Goal: Register for event/course

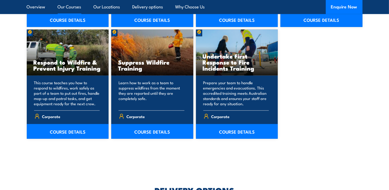
scroll to position [824, 0]
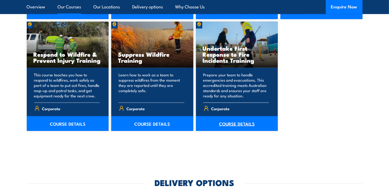
click at [235, 122] on link "COURSE DETAILS" at bounding box center [237, 123] width 82 height 15
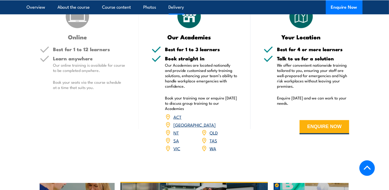
scroll to position [741, 0]
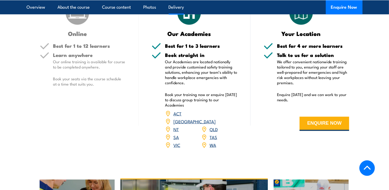
click at [215, 119] on link "NSW" at bounding box center [195, 121] width 42 height 6
